Goal: Check status: Check status

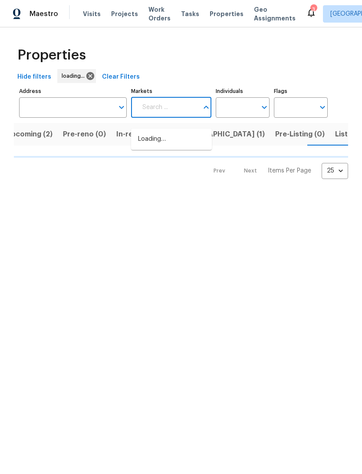
scroll to position [0, 15]
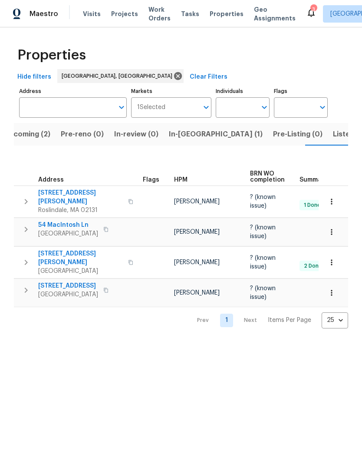
click at [333, 140] on span "Listed (14)" at bounding box center [351, 134] width 37 height 12
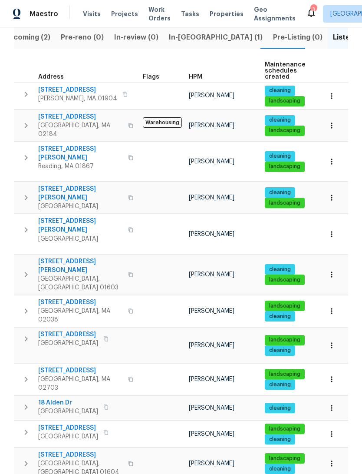
scroll to position [96, 0]
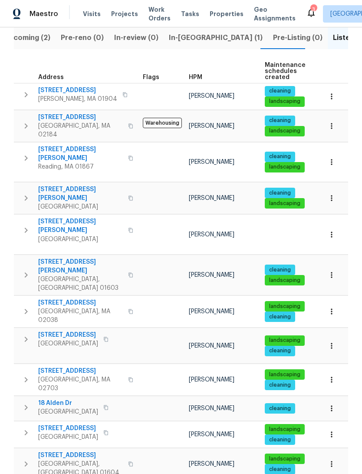
click at [50, 185] on span "[STREET_ADDRESS][PERSON_NAME]" at bounding box center [80, 193] width 85 height 17
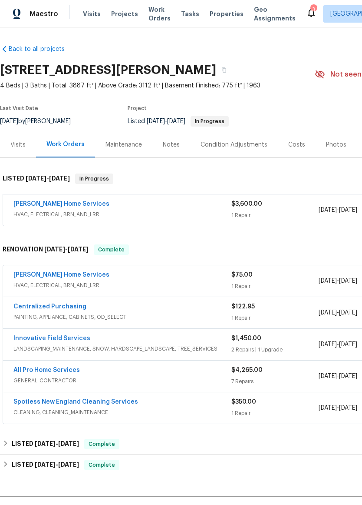
click at [16, 149] on div "Visits" at bounding box center [17, 144] width 15 height 9
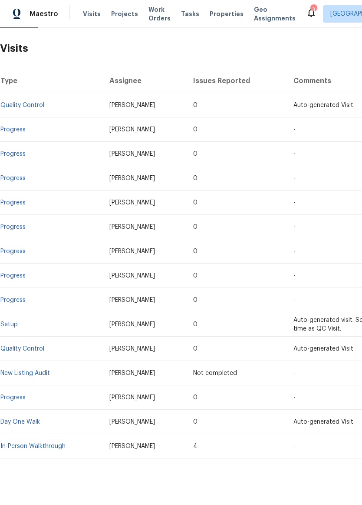
scroll to position [129, 0]
click at [14, 108] on link "Quality Control" at bounding box center [22, 105] width 44 height 6
